Goal: Information Seeking & Learning: Learn about a topic

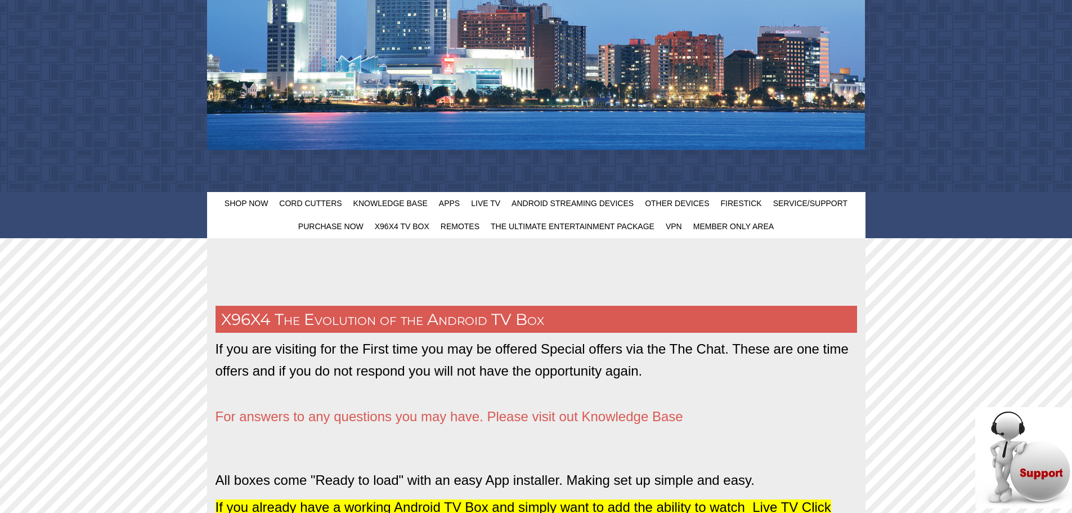
scroll to position [338, 0]
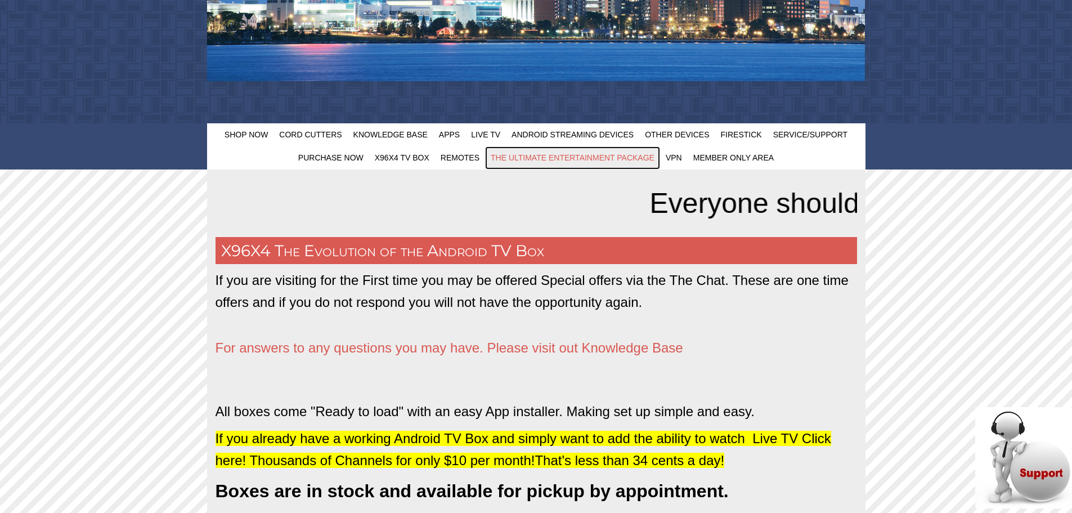
click at [520, 156] on span "The Ultimate Entertainment Package" at bounding box center [573, 157] width 164 height 9
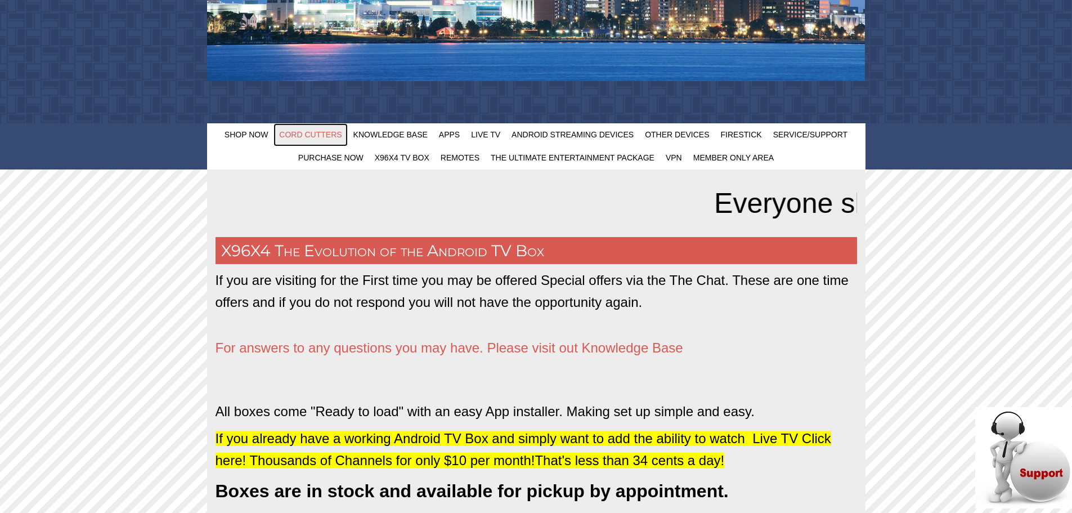
click at [306, 136] on span "Cord Cutters" at bounding box center [310, 134] width 62 height 9
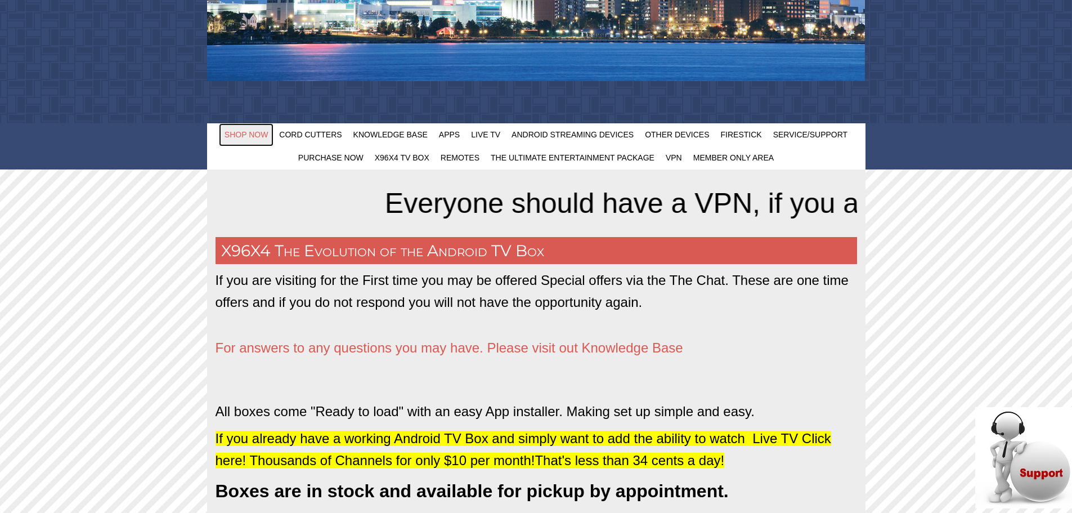
click at [241, 138] on span "Shop Now" at bounding box center [247, 134] width 44 height 9
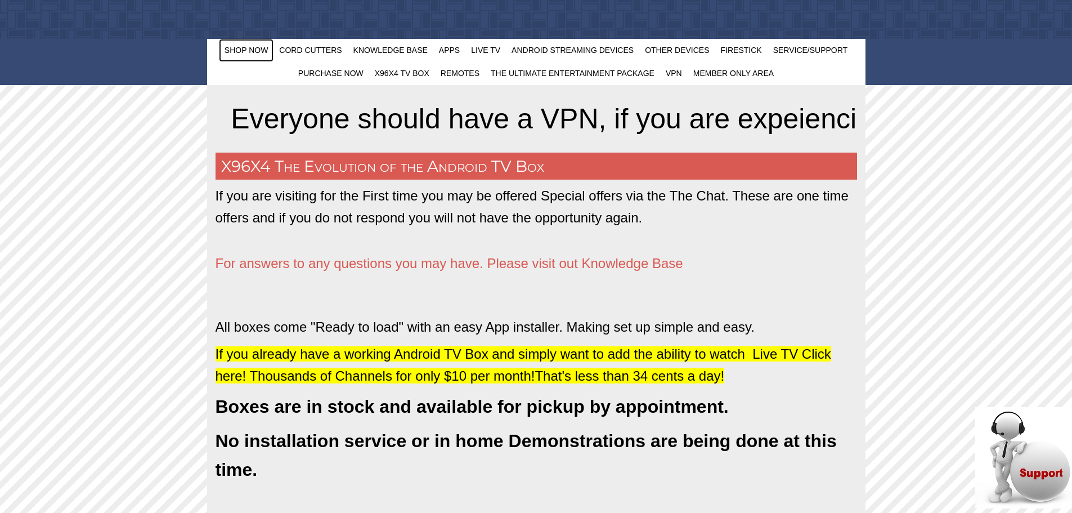
scroll to position [563, 0]
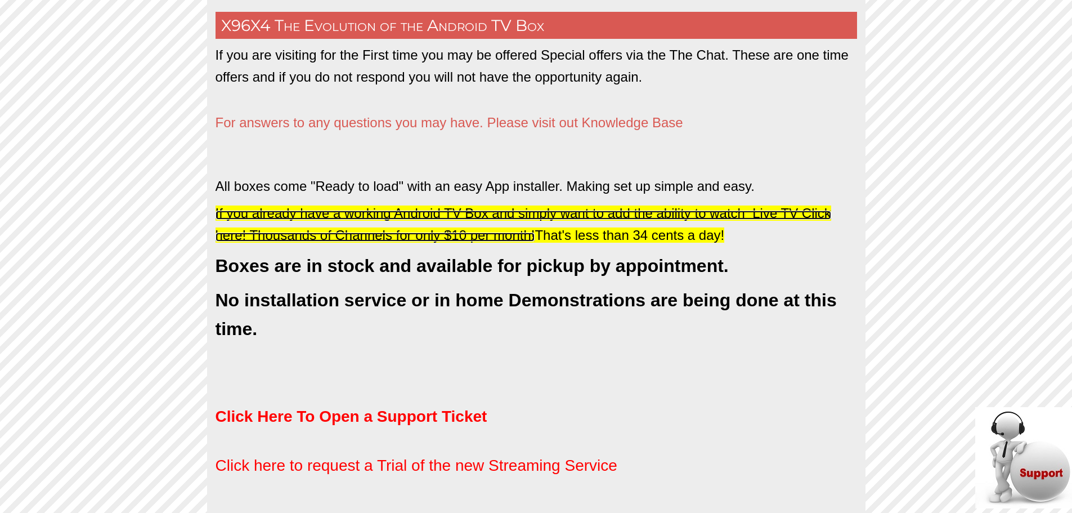
click at [324, 238] on span "If you already have a working Android TV Box and simply want to add the ability…" at bounding box center [524, 223] width 616 height 37
